Goal: Answer question/provide support: Share knowledge or assist other users

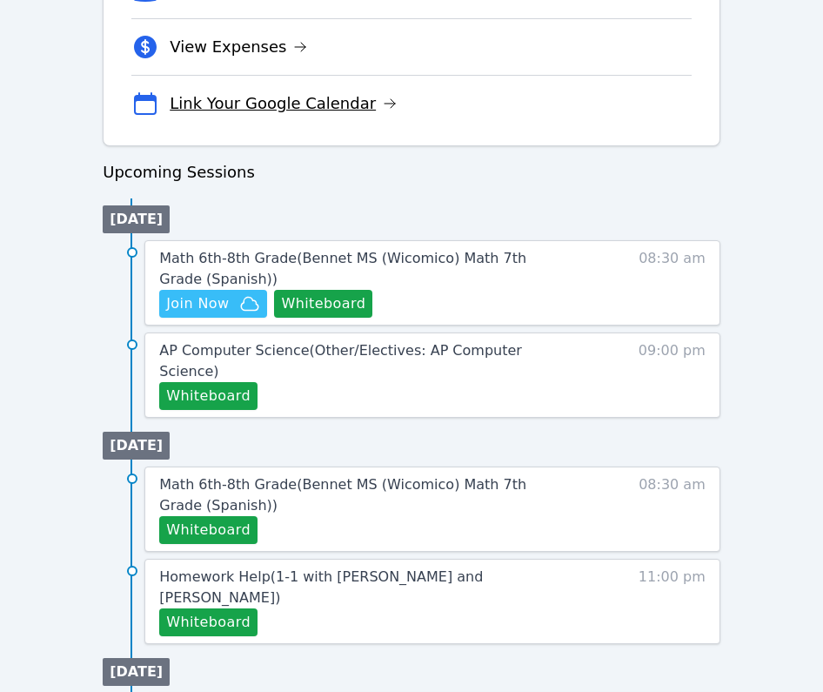
scroll to position [712, 0]
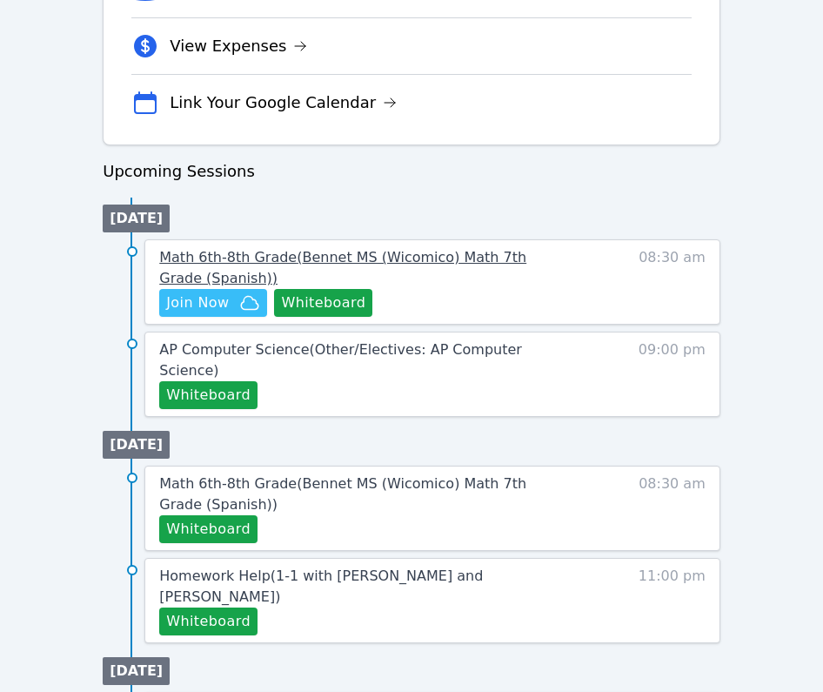
click at [247, 257] on span "Math 6th-8th Grade ( Bennet MS (Wicomico) Math 7th Grade (Spanish) )" at bounding box center [342, 267] width 367 height 37
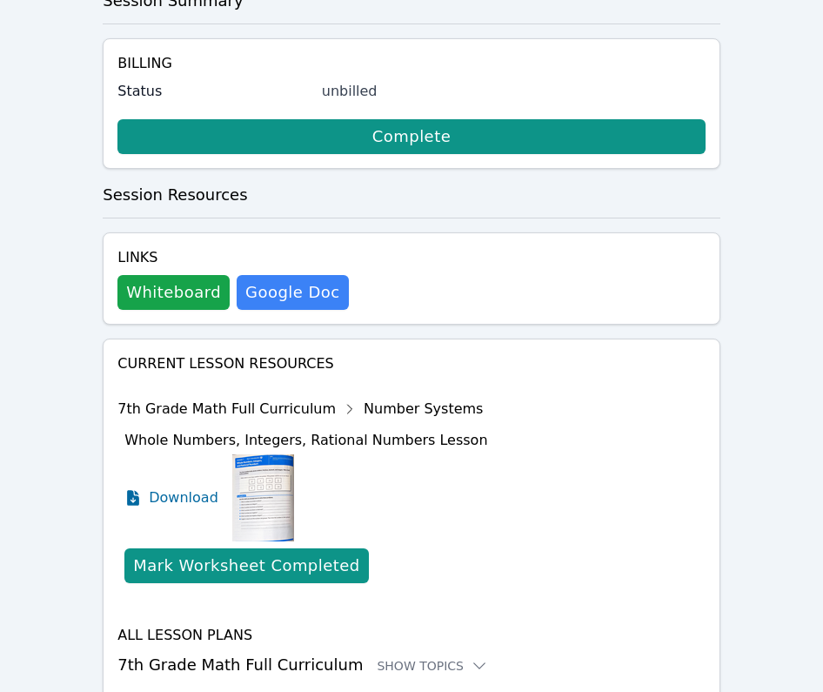
scroll to position [898, 0]
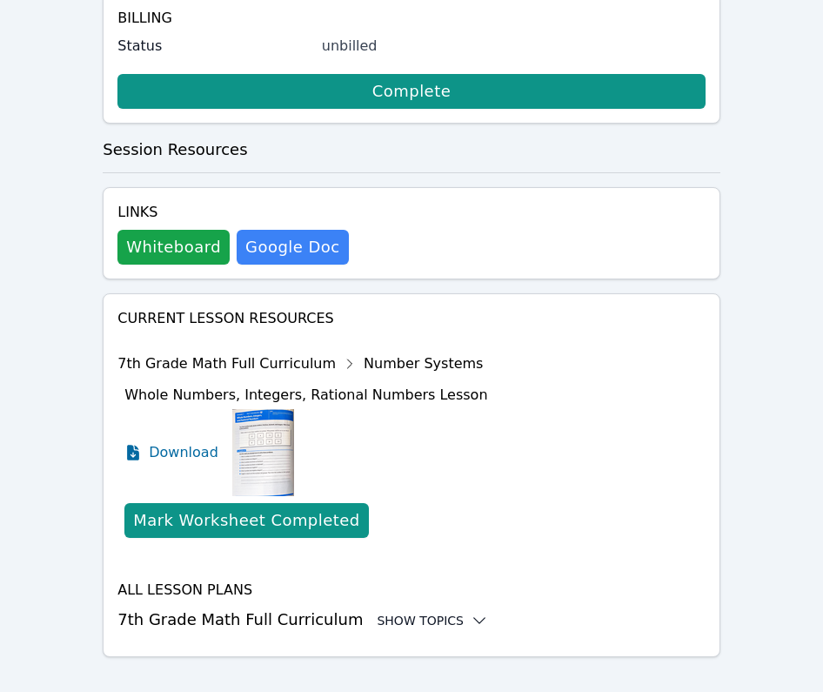
click at [411, 612] on div "Show Topics" at bounding box center [432, 620] width 111 height 17
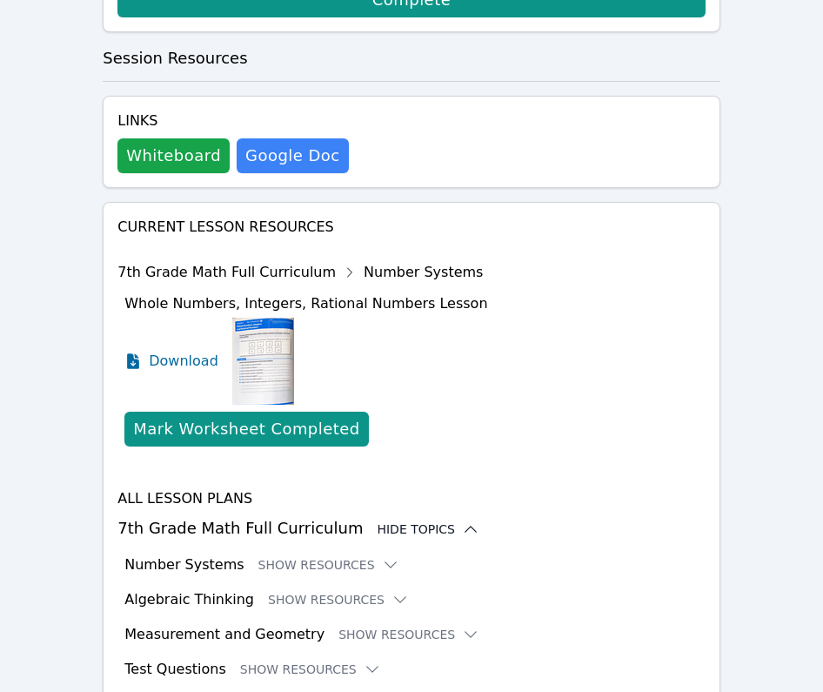
scroll to position [1041, 0]
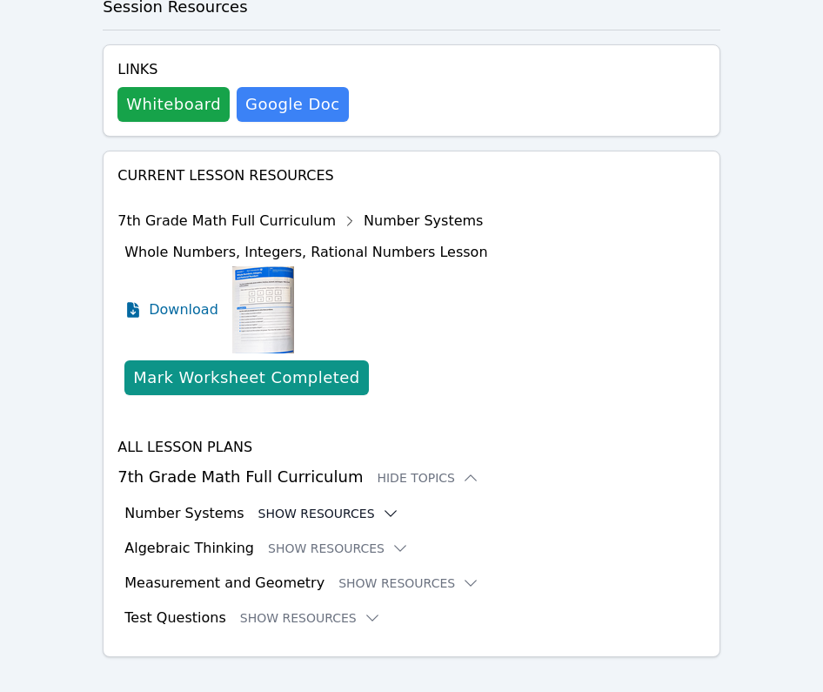
click at [364, 505] on button "Show Resources" at bounding box center [329, 513] width 141 height 17
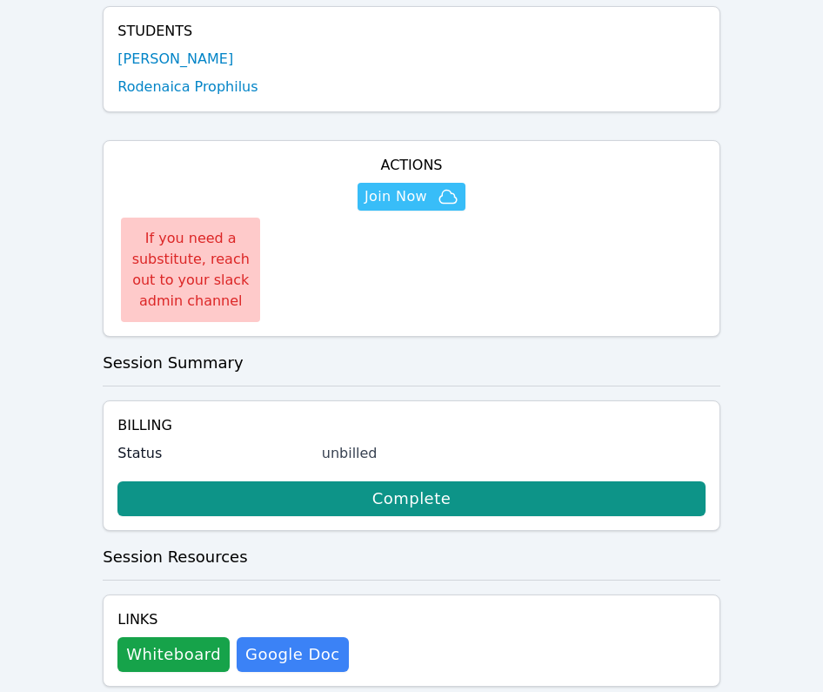
scroll to position [504, 0]
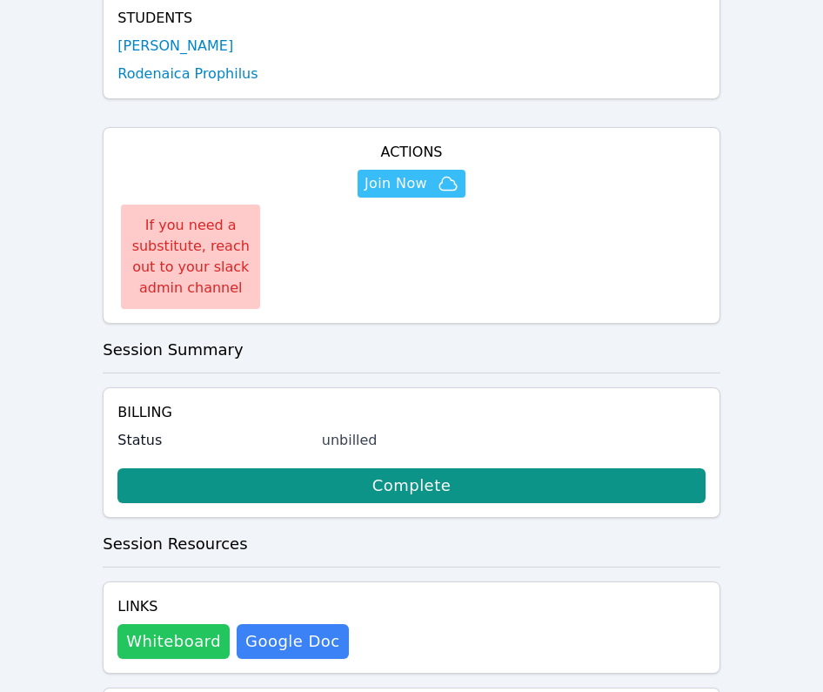
click at [165, 627] on button "Whiteboard" at bounding box center [174, 641] width 112 height 35
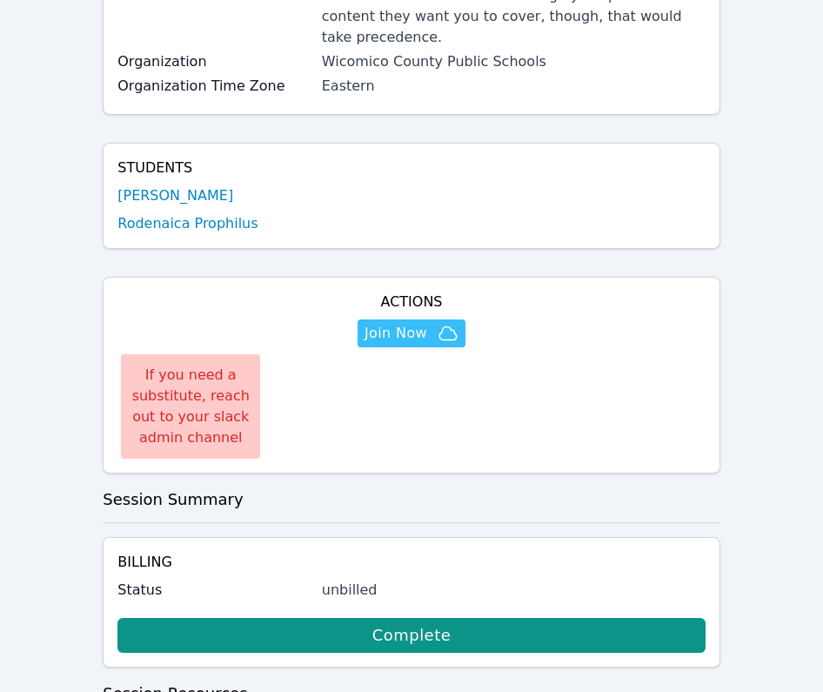
scroll to position [381, 0]
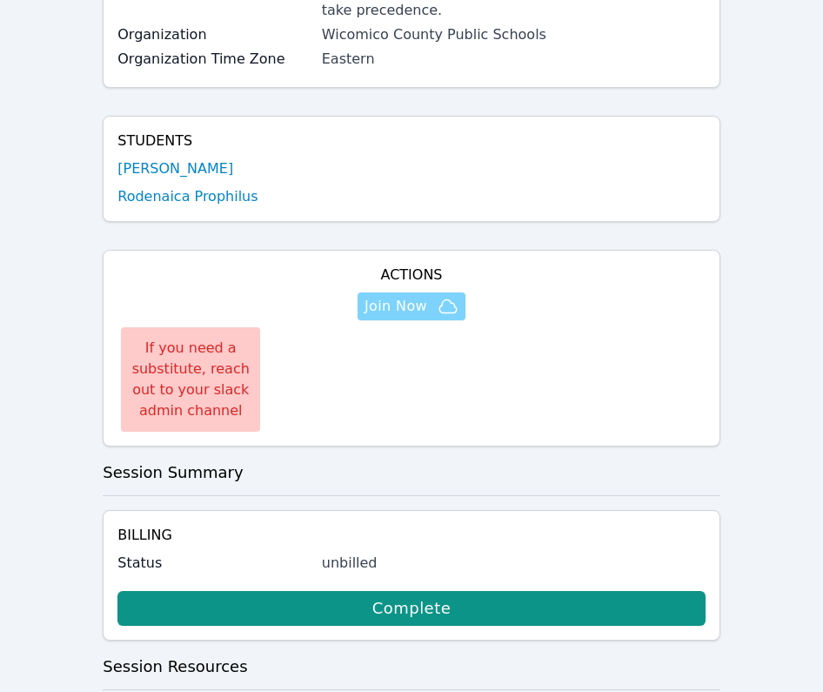
click at [412, 296] on span "Join Now" at bounding box center [396, 306] width 63 height 21
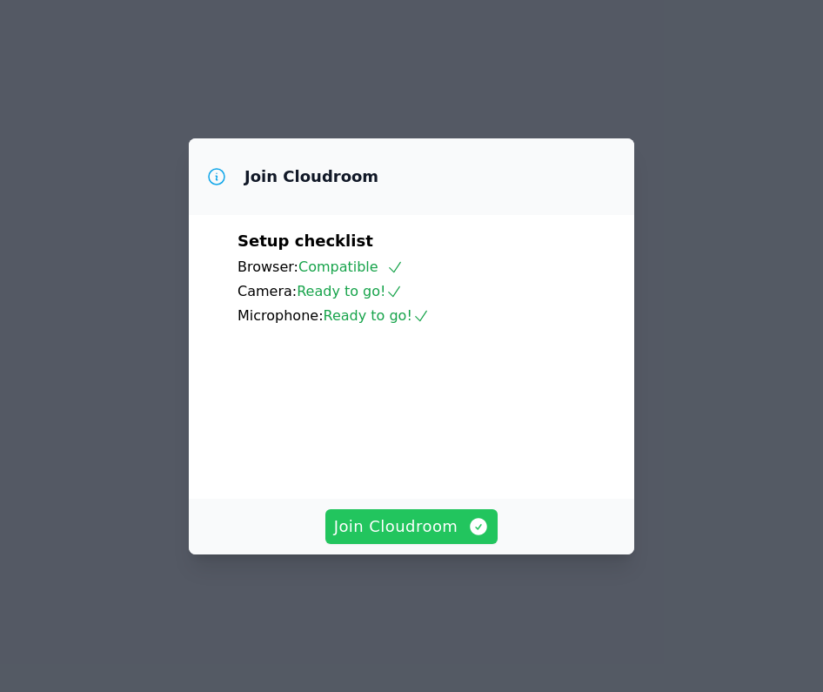
click at [399, 544] on button "Join Cloudroom" at bounding box center [412, 526] width 173 height 35
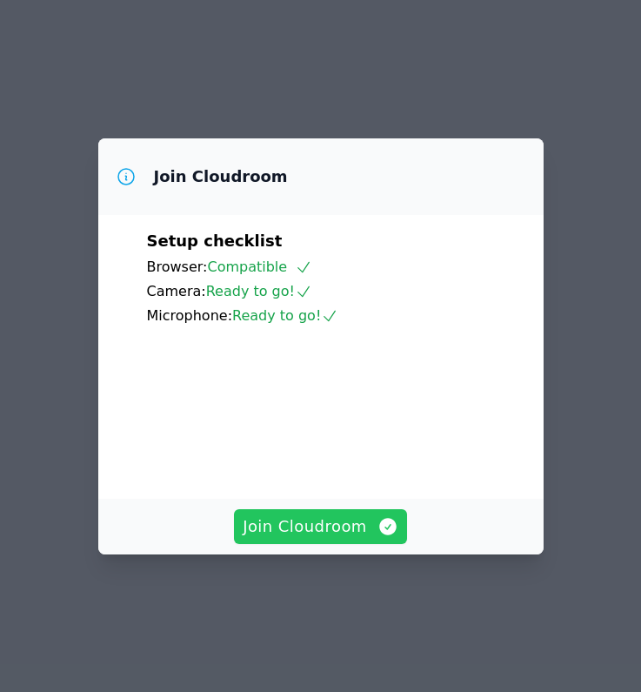
click at [245, 543] on button "Join Cloudroom" at bounding box center [320, 526] width 173 height 35
click at [384, 535] on icon "button" at bounding box center [387, 526] width 17 height 17
click at [304, 544] on button "Join Cloudroom" at bounding box center [320, 526] width 173 height 35
click at [363, 539] on span "Join Cloudroom" at bounding box center [321, 526] width 156 height 24
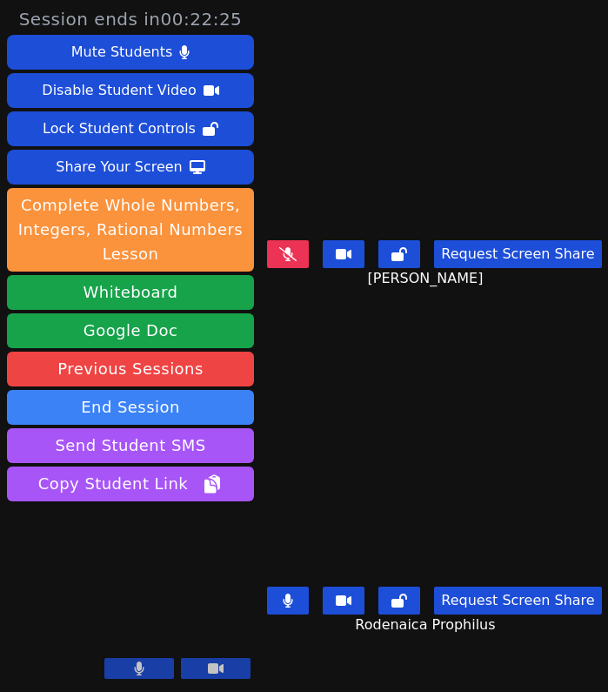
click at [514, 364] on div "Rodenaica Prophilus Request Screen Share Rodenaica Prophilus" at bounding box center [434, 519] width 339 height 346
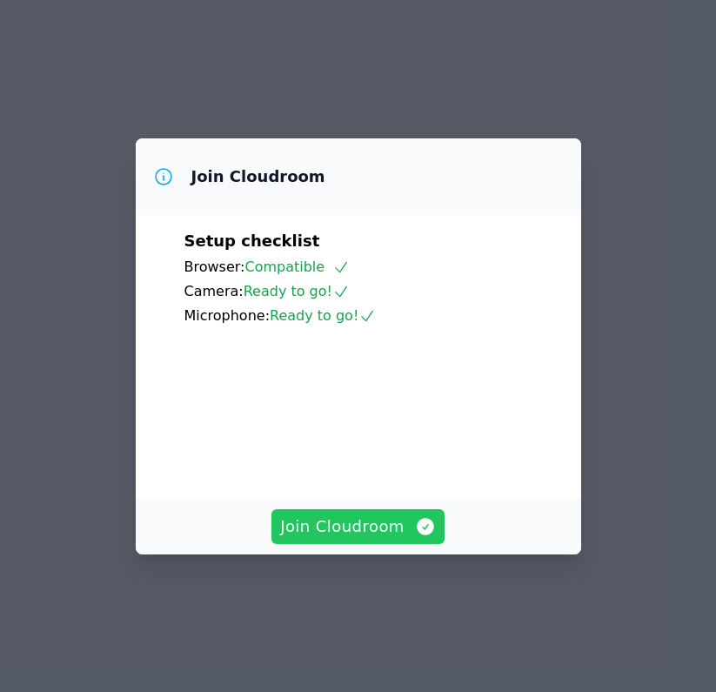
click at [323, 539] on span "Join Cloudroom" at bounding box center [358, 526] width 156 height 24
click at [324, 539] on span "Join Cloudroom" at bounding box center [358, 526] width 156 height 24
click at [331, 539] on span "Join Cloudroom" at bounding box center [358, 526] width 156 height 24
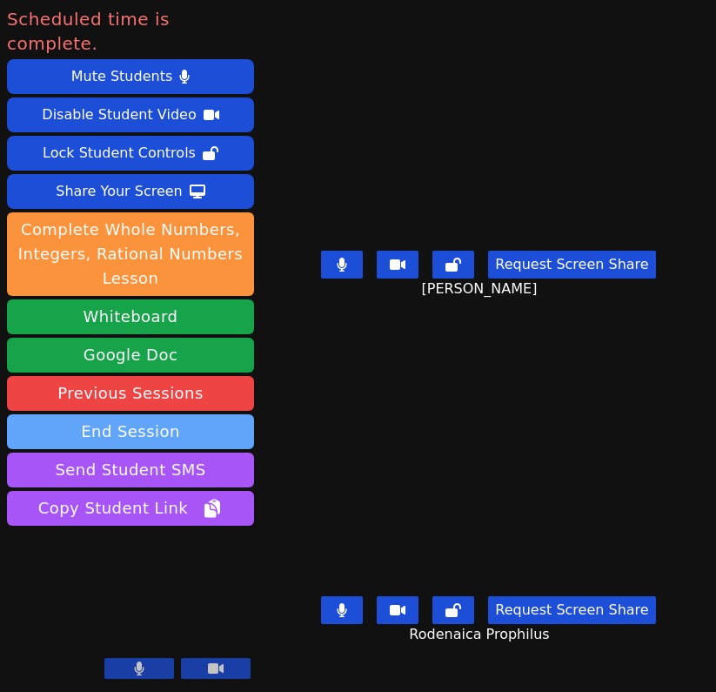
click at [118, 414] on button "End Session" at bounding box center [130, 431] width 247 height 35
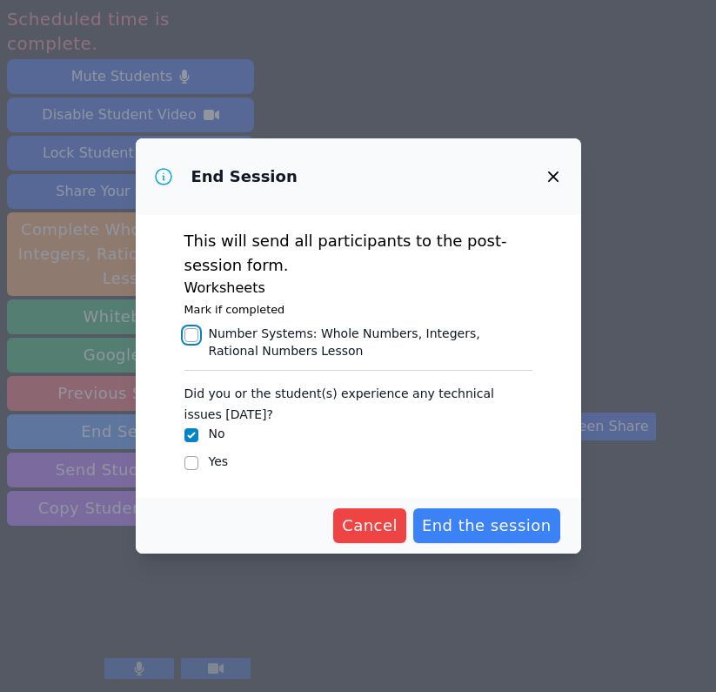
click at [189, 335] on input "Number Systems : Whole Numbers, Integers, Rational Numbers Lesson" at bounding box center [192, 335] width 14 height 14
checkbox input "true"
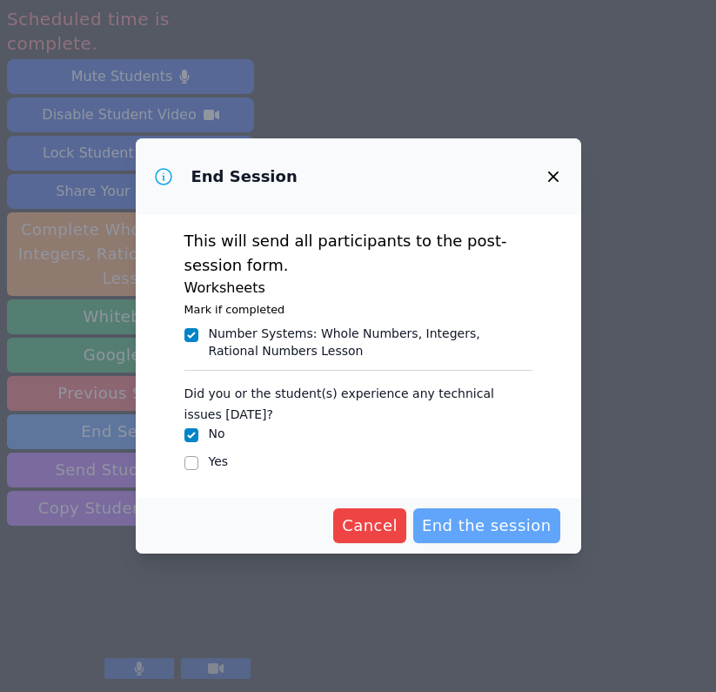
click at [509, 528] on span "End the session" at bounding box center [487, 526] width 130 height 24
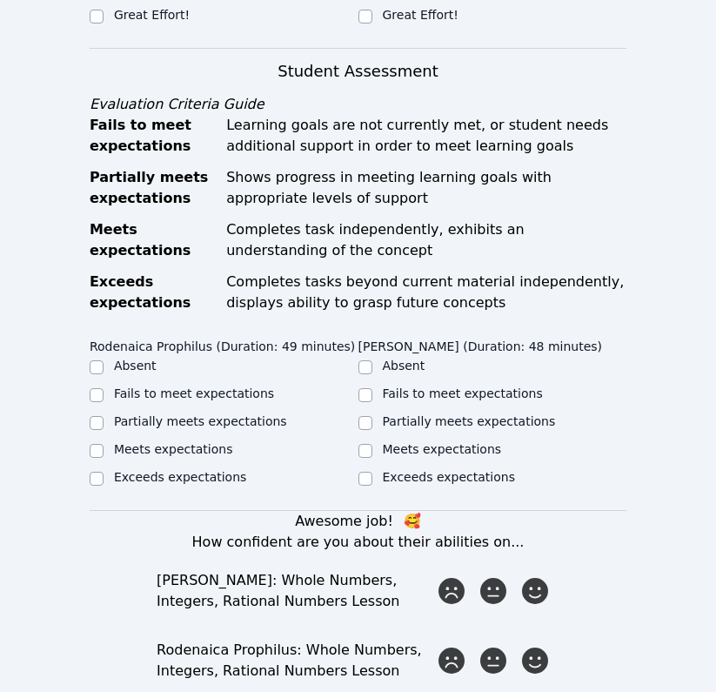
scroll to position [808, 0]
